Goal: Find specific page/section: Find specific page/section

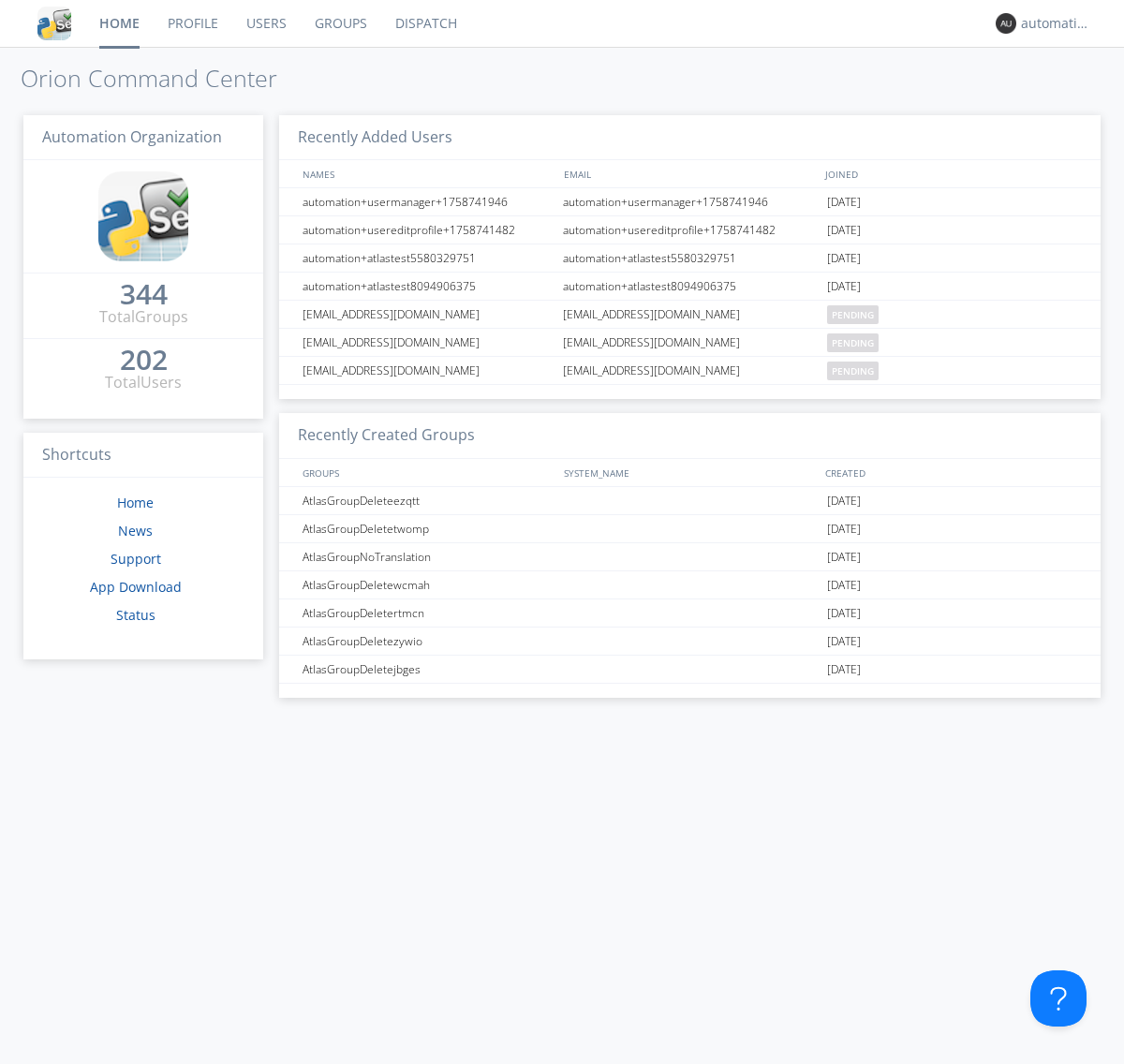
click at [424, 24] on link "Dispatch" at bounding box center [425, 24] width 90 height 47
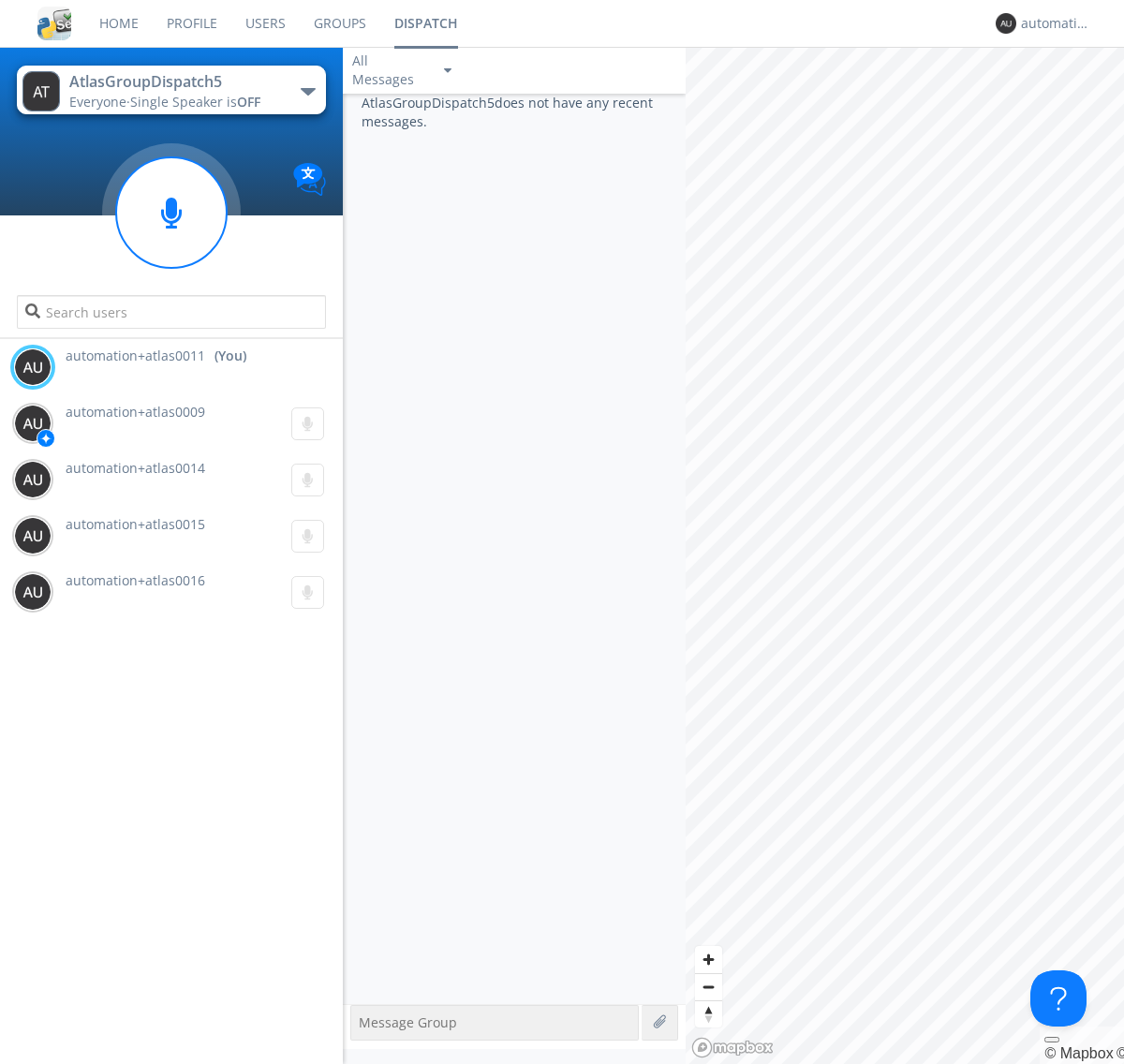
click at [307, 91] on div "button" at bounding box center [307, 92] width 15 height 8
click at [0, 0] on span "AtlasGroupDispatch6" at bounding box center [0, 0] width 0 height 0
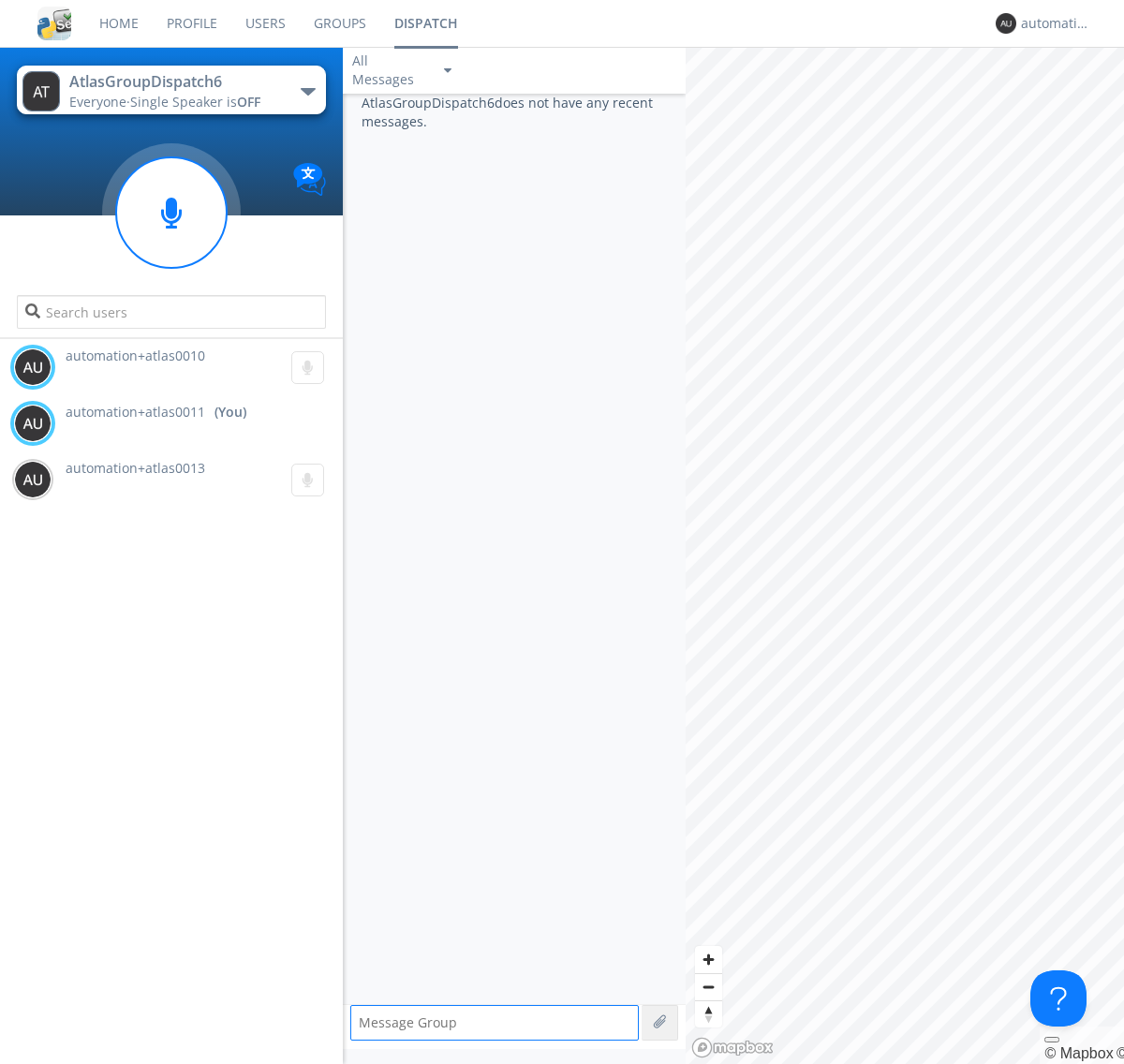
click at [307, 91] on div "button" at bounding box center [307, 92] width 15 height 8
click at [0, 0] on span "AtlasGroupDispatch5" at bounding box center [0, 0] width 0 height 0
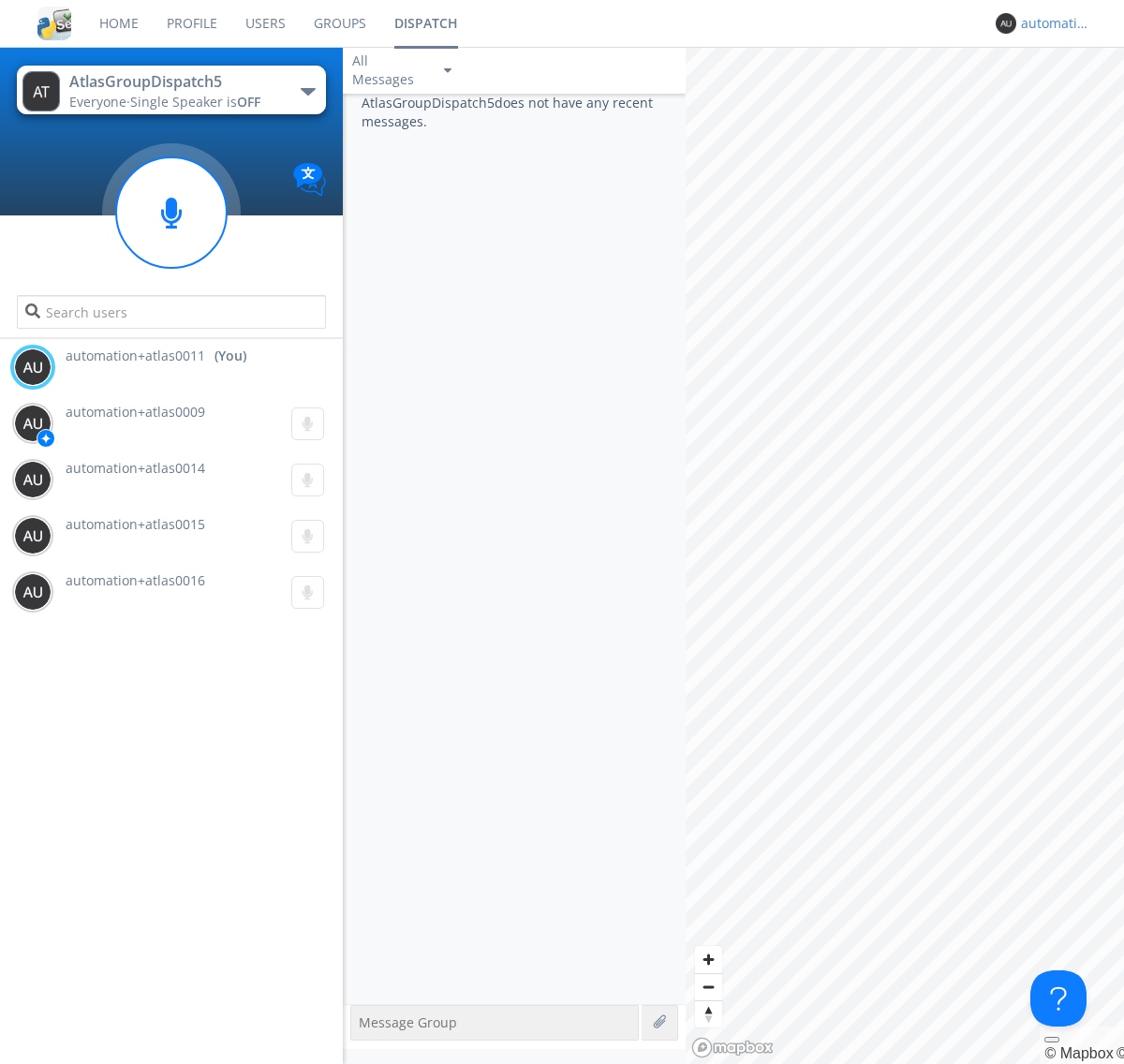
click at [1050, 24] on div "automation+atlas0011" at bounding box center [1055, 23] width 70 height 19
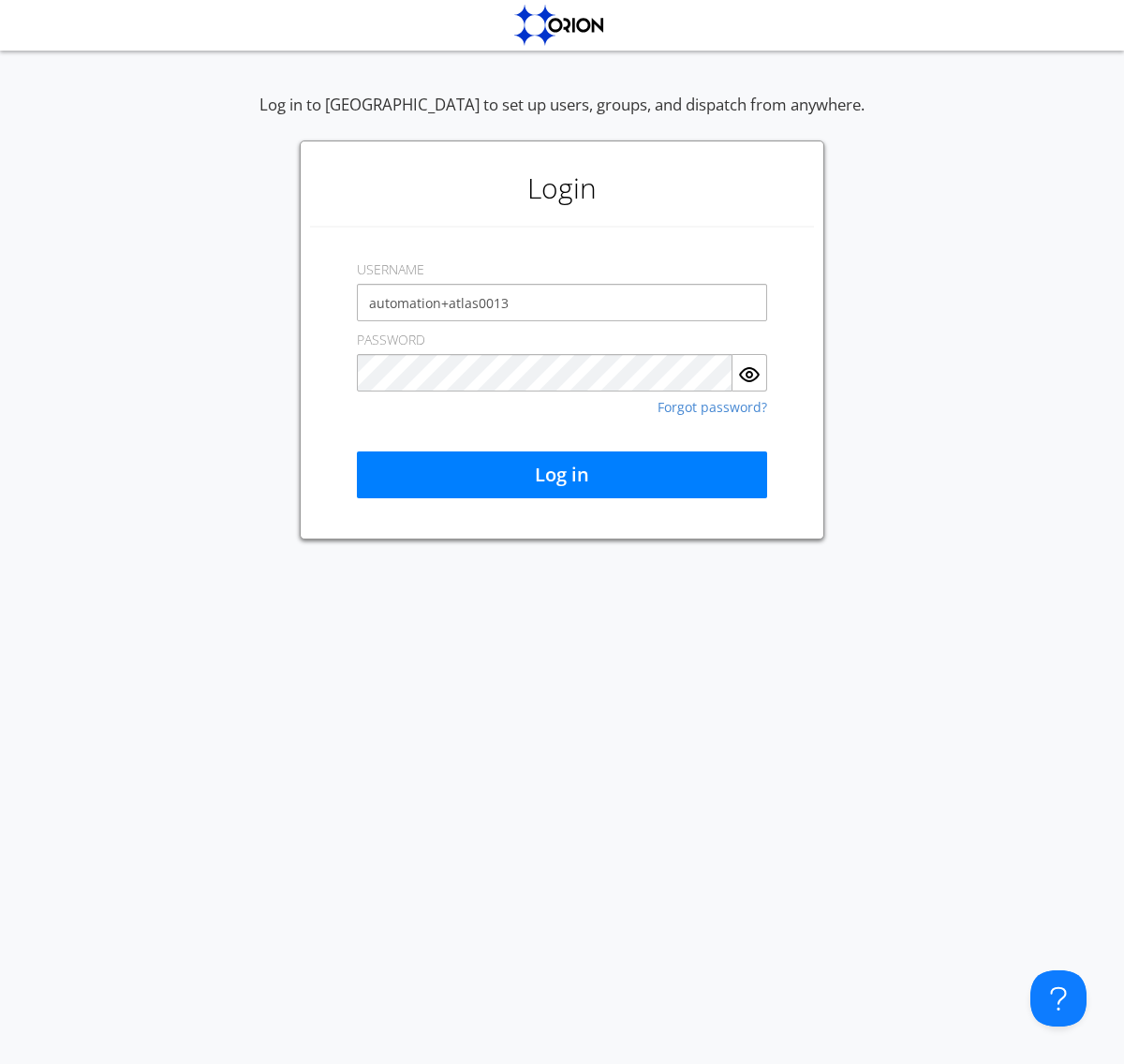
type input "automation+atlas0013"
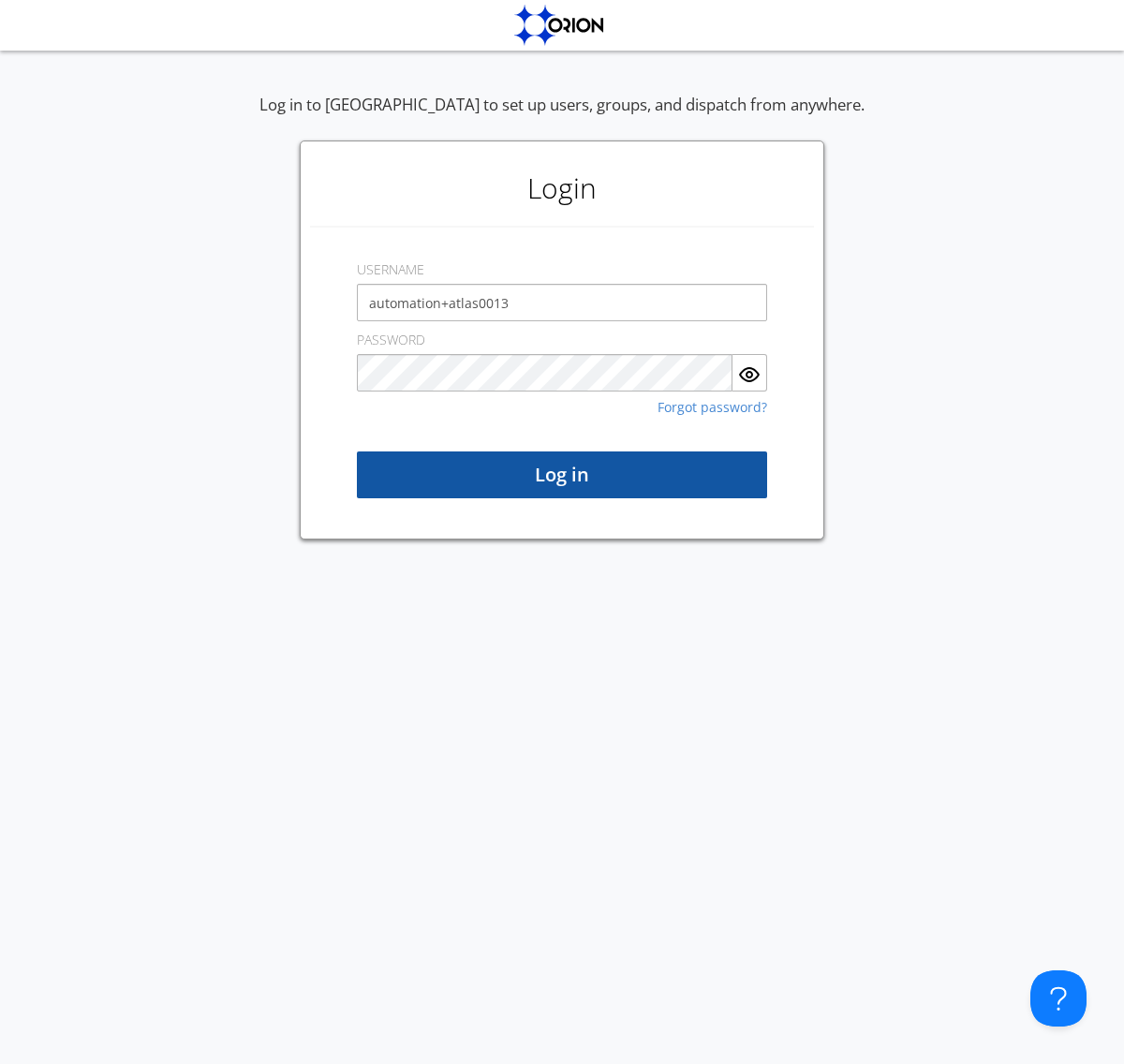
click at [562, 474] on button "Log in" at bounding box center [561, 475] width 410 height 47
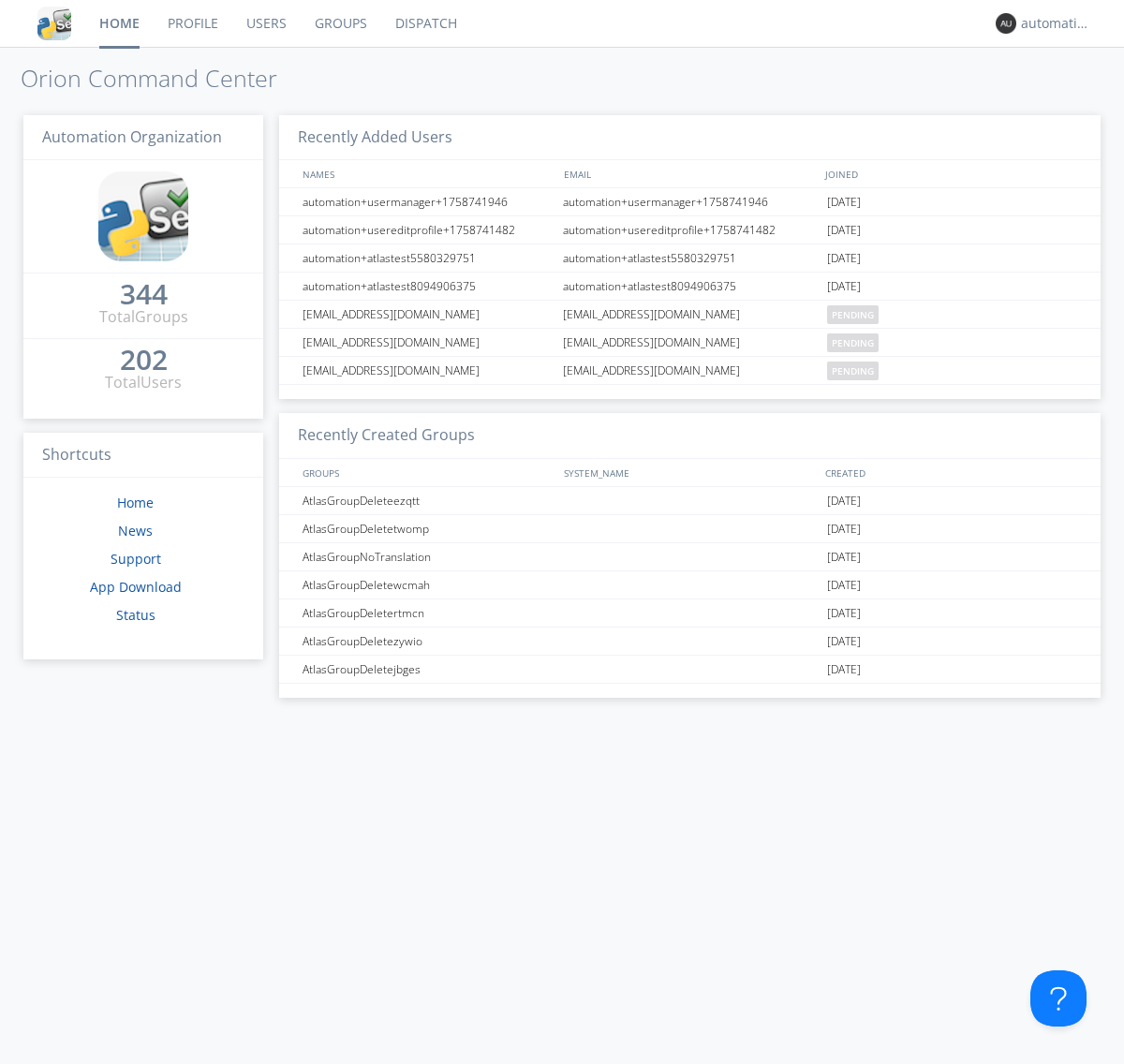
click at [424, 24] on link "Dispatch" at bounding box center [425, 24] width 90 height 47
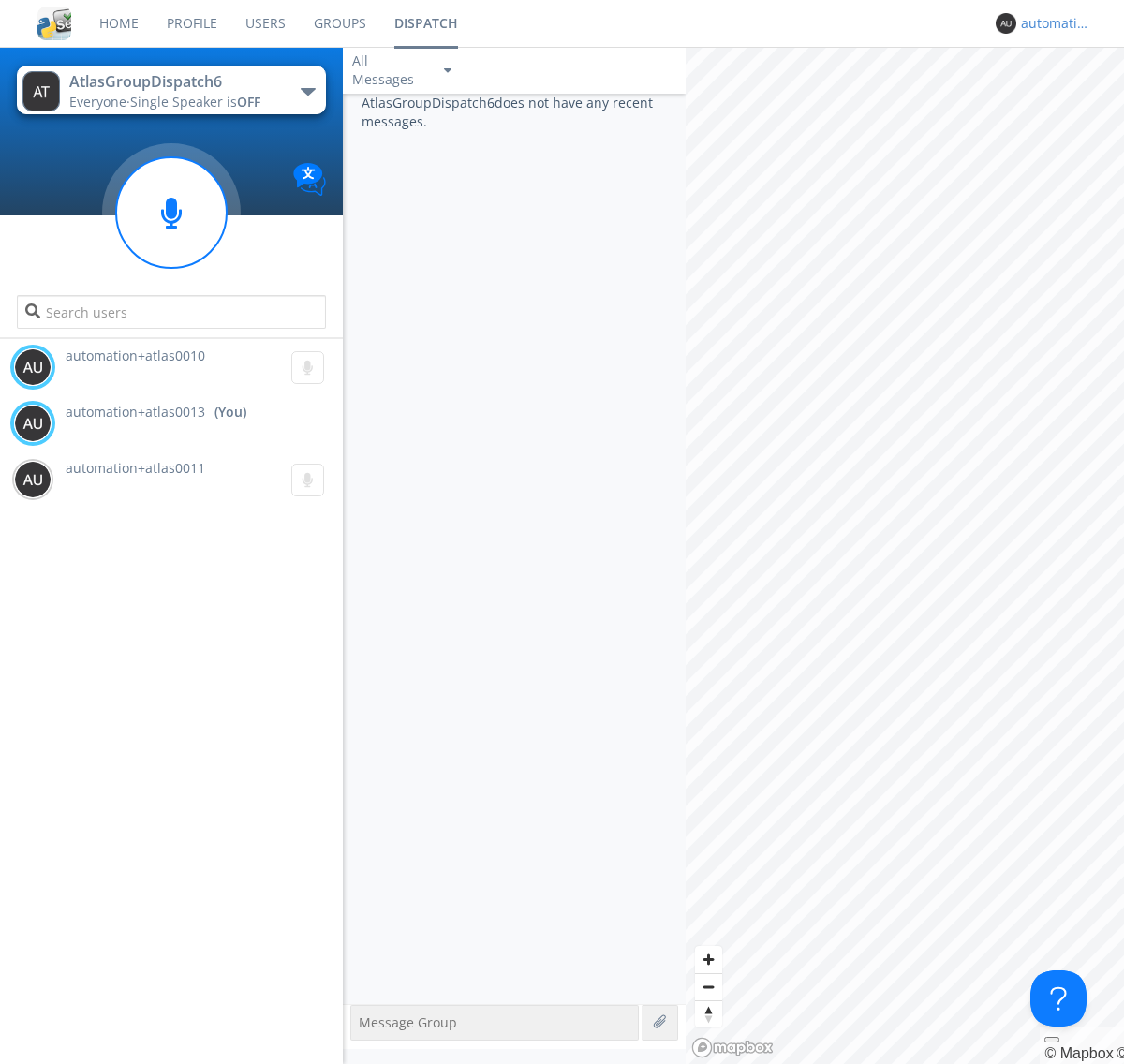
click at [1050, 24] on div "automation+atlas0013" at bounding box center [1055, 23] width 70 height 19
